Goal: Navigation & Orientation: Find specific page/section

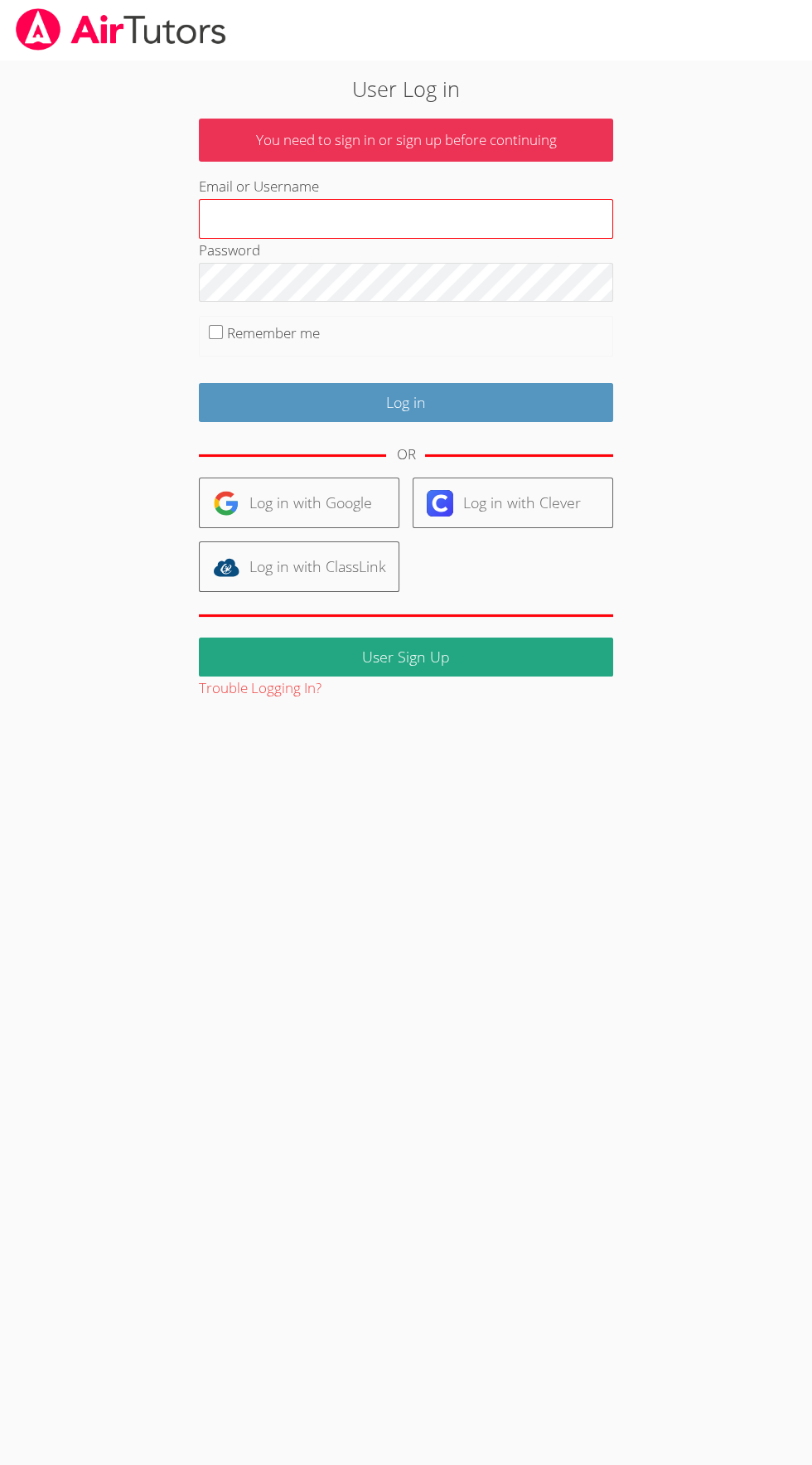
click at [463, 222] on input "Email or Username" at bounding box center [406, 219] width 414 height 40
type input "[EMAIL_ADDRESS][PERSON_NAME][PERSON_NAME][DOMAIN_NAME]"
click at [199, 384] on input "Log in" at bounding box center [406, 403] width 414 height 39
click at [214, 332] on input "Remember me" at bounding box center [216, 333] width 15 height 15
checkbox input "true"
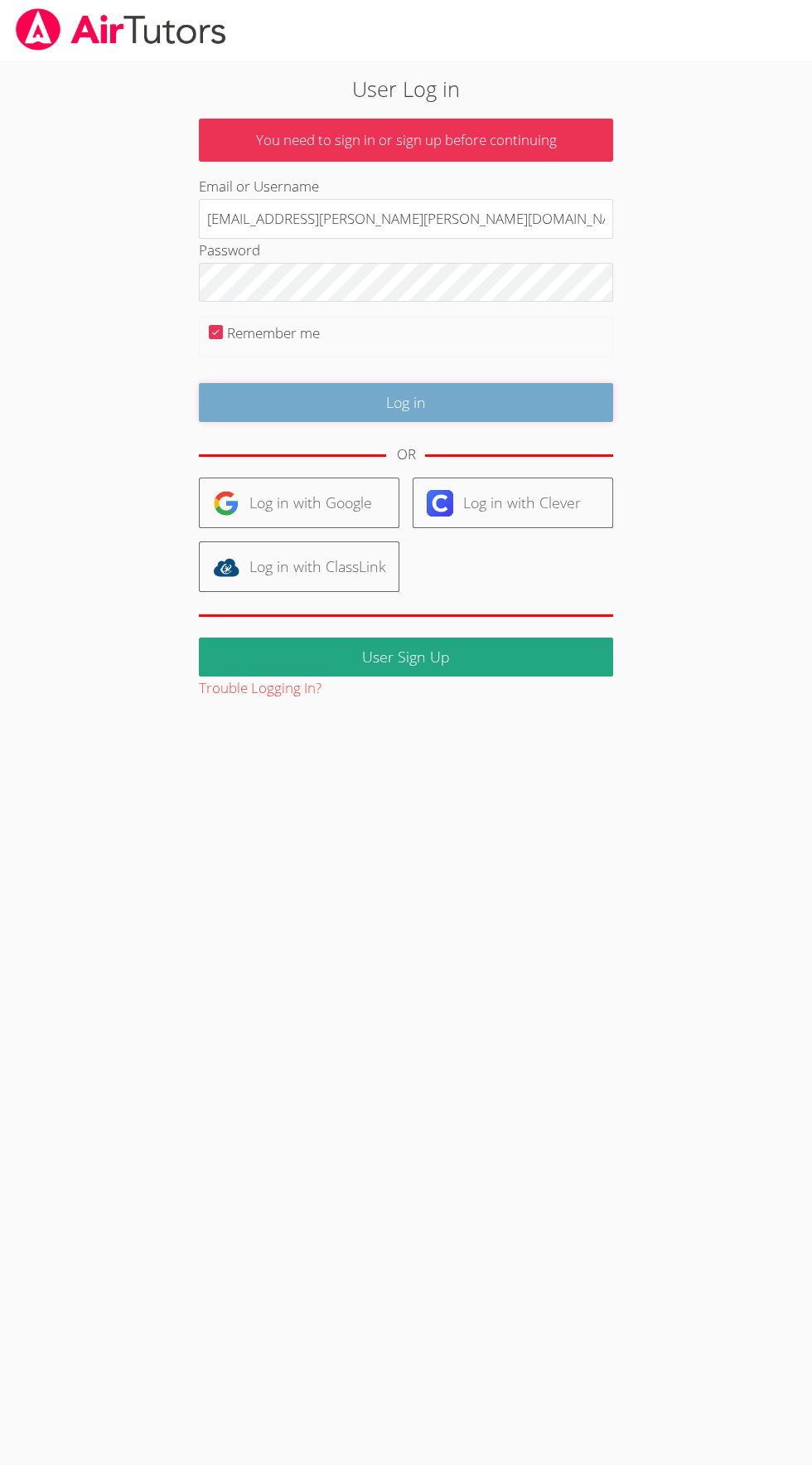
click at [399, 408] on input "Log in" at bounding box center [406, 403] width 414 height 39
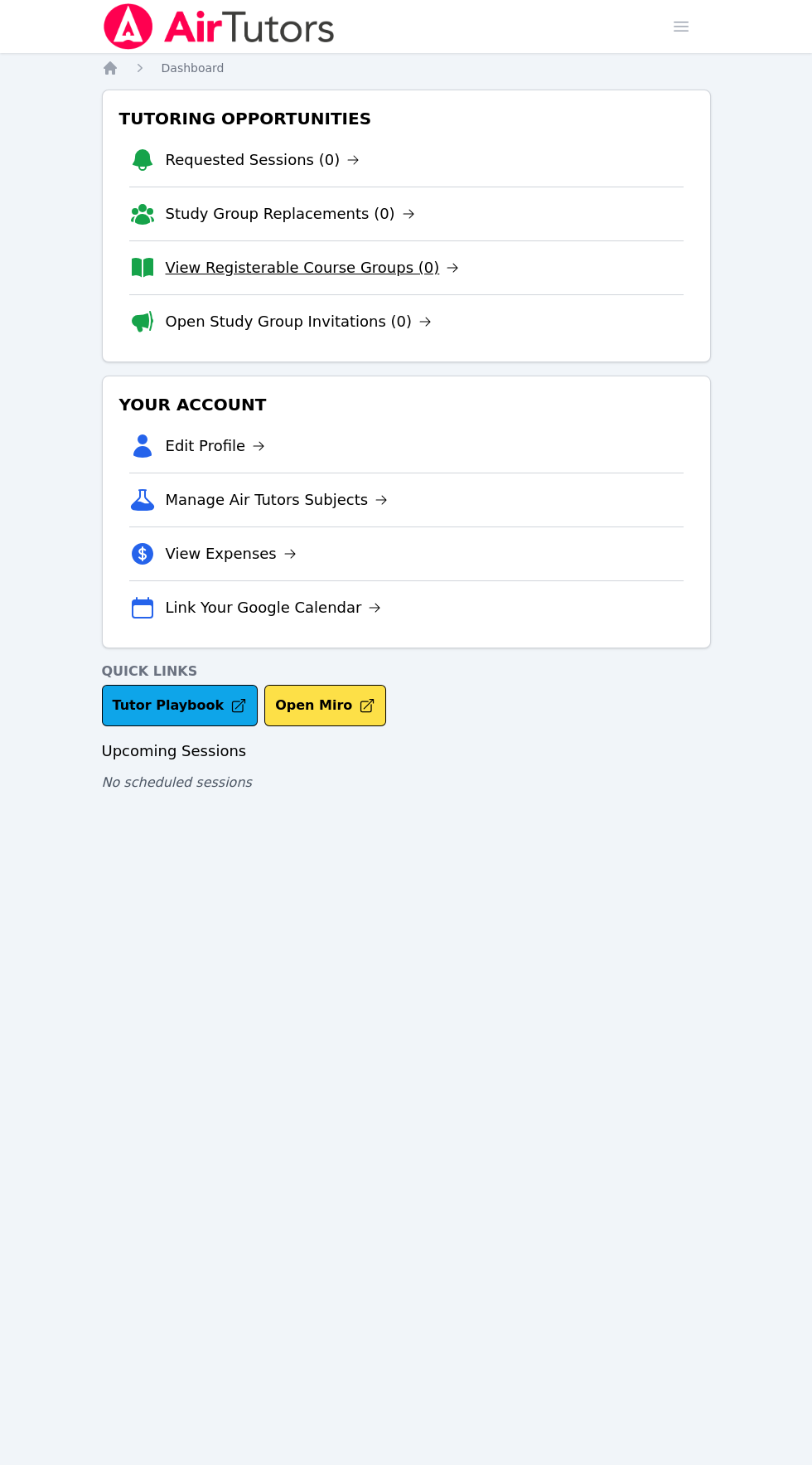
click at [399, 277] on link "View Registerable Course Groups (0)" at bounding box center [312, 268] width 294 height 24
click at [403, 213] on icon at bounding box center [408, 214] width 10 height 8
click at [354, 311] on link "Open Study Group Invitations (0)" at bounding box center [299, 322] width 267 height 24
click at [601, 870] on div "Home Sessions Study Groups Students Messages Open user menu Amelia Roberson Ope…" at bounding box center [406, 732] width 812 height 1465
click at [348, 159] on icon at bounding box center [352, 160] width 10 height 8
